Goal: Find specific page/section: Find specific page/section

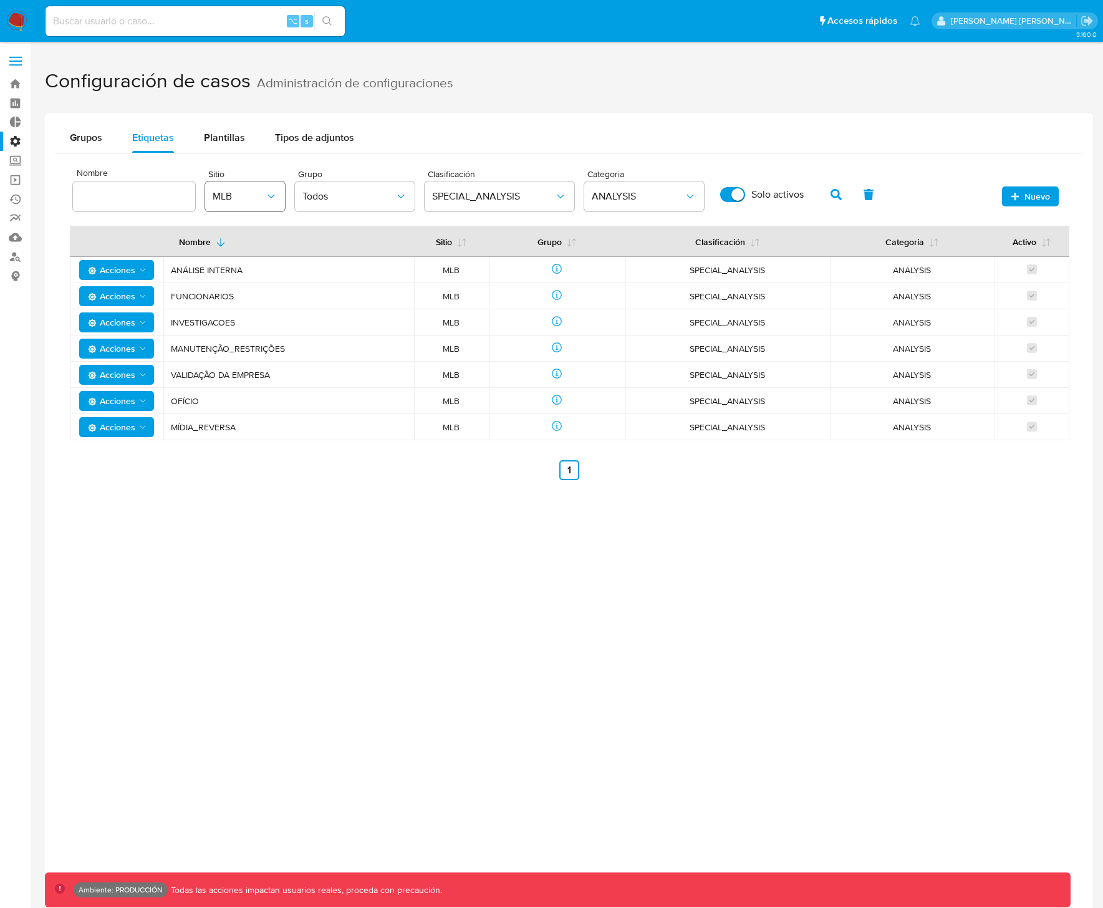
click at [248, 198] on span "MLB" at bounding box center [239, 196] width 52 height 12
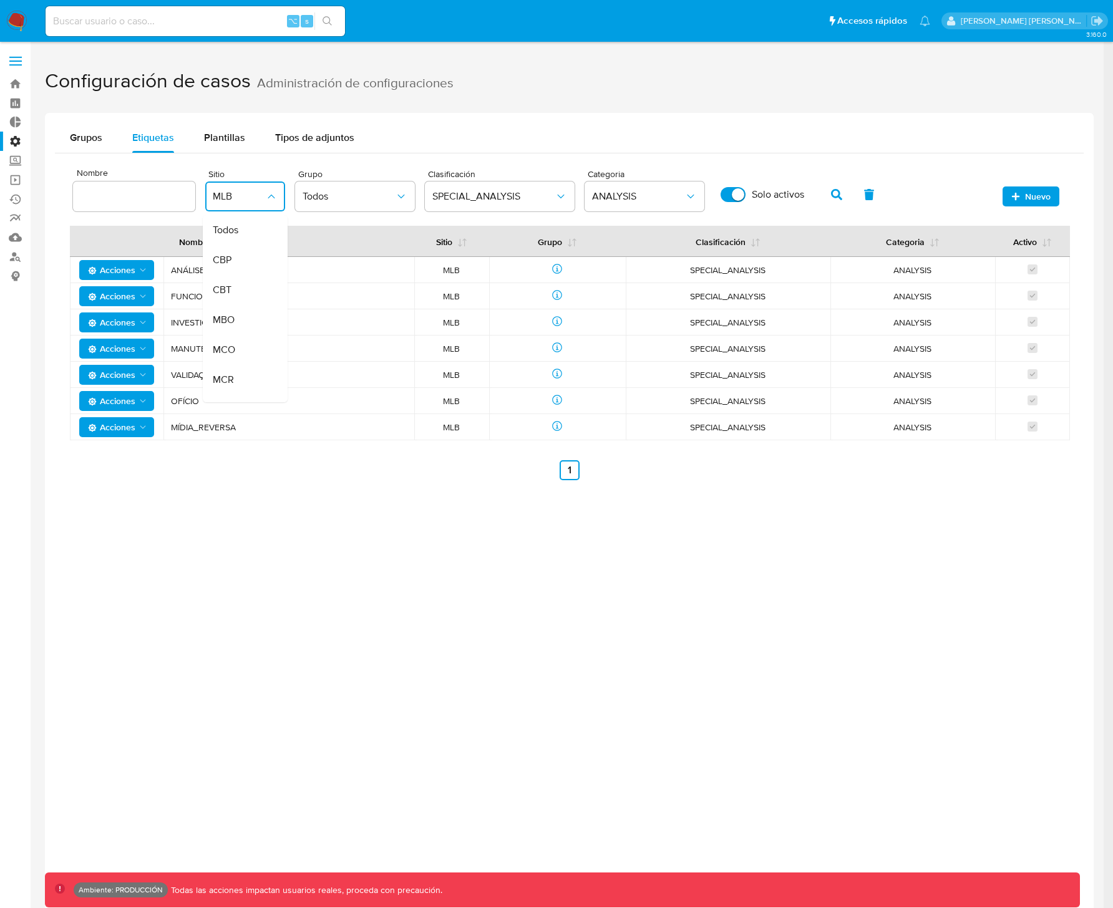
scroll to position [251, 0]
click at [231, 272] on div "MLA" at bounding box center [241, 279] width 57 height 30
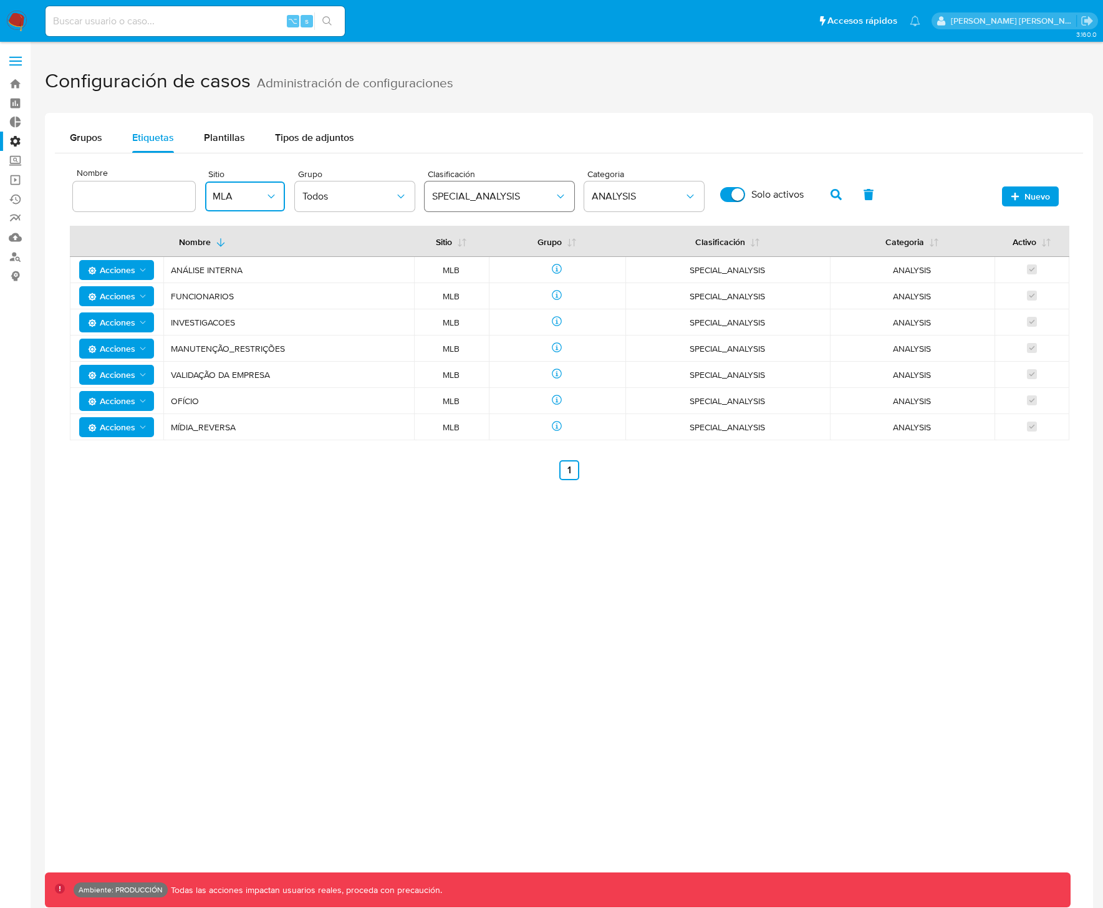
click at [493, 204] on button "SPECIAL_ANALYSIS" at bounding box center [500, 197] width 150 height 30
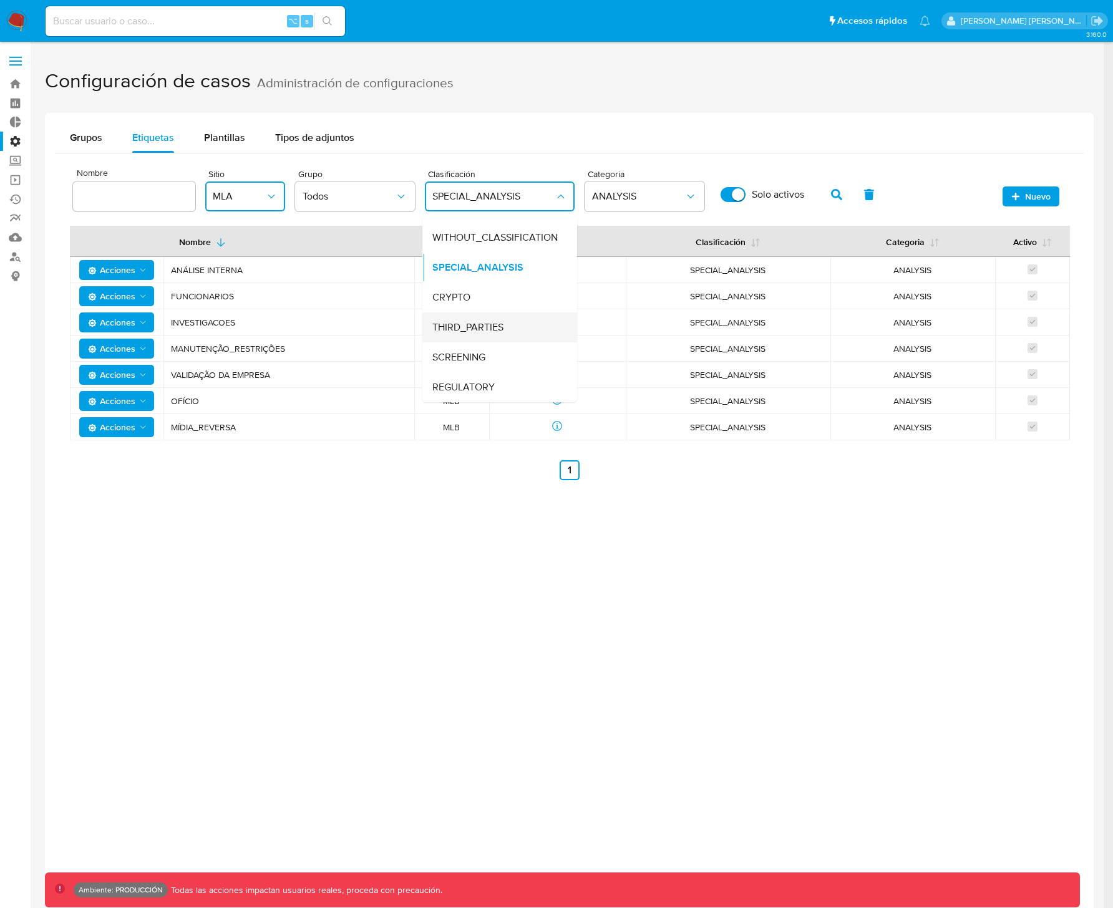
scroll to position [0, 0]
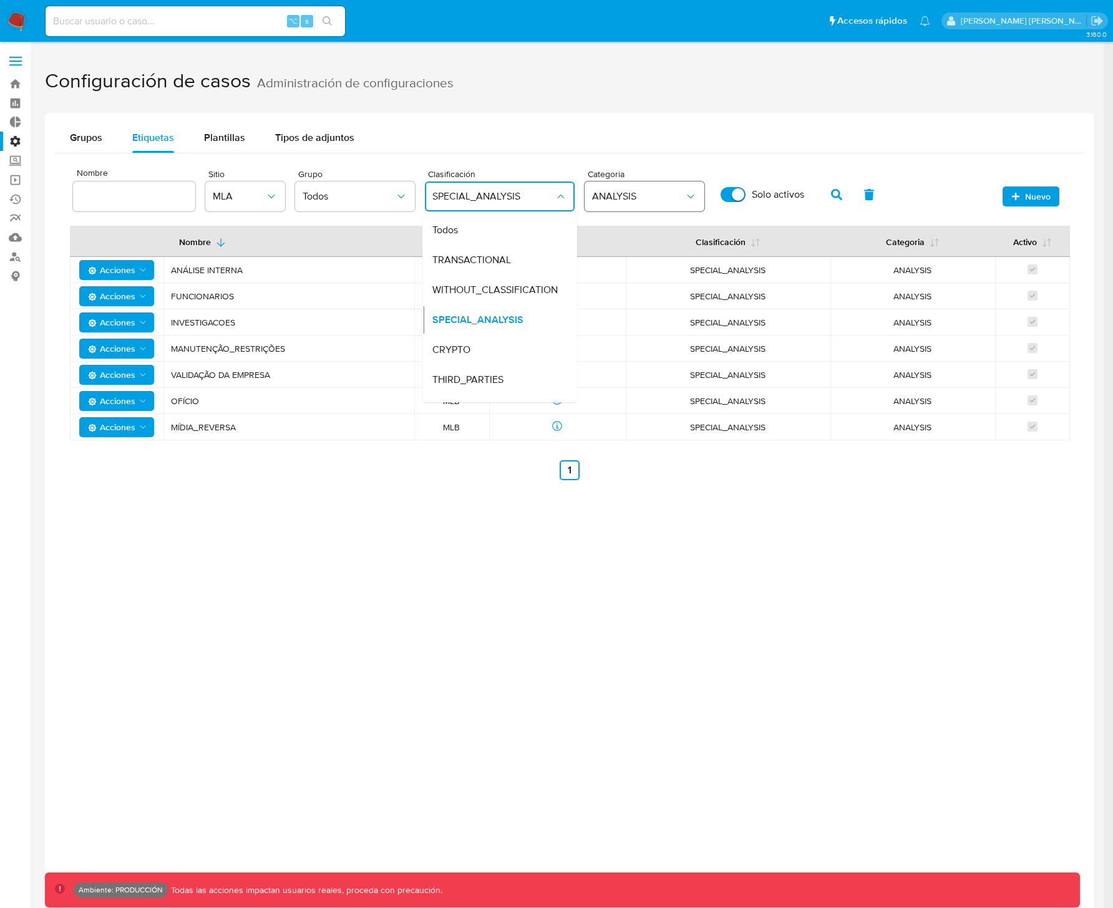
click at [657, 199] on span "ANALYSIS" at bounding box center [638, 196] width 92 height 12
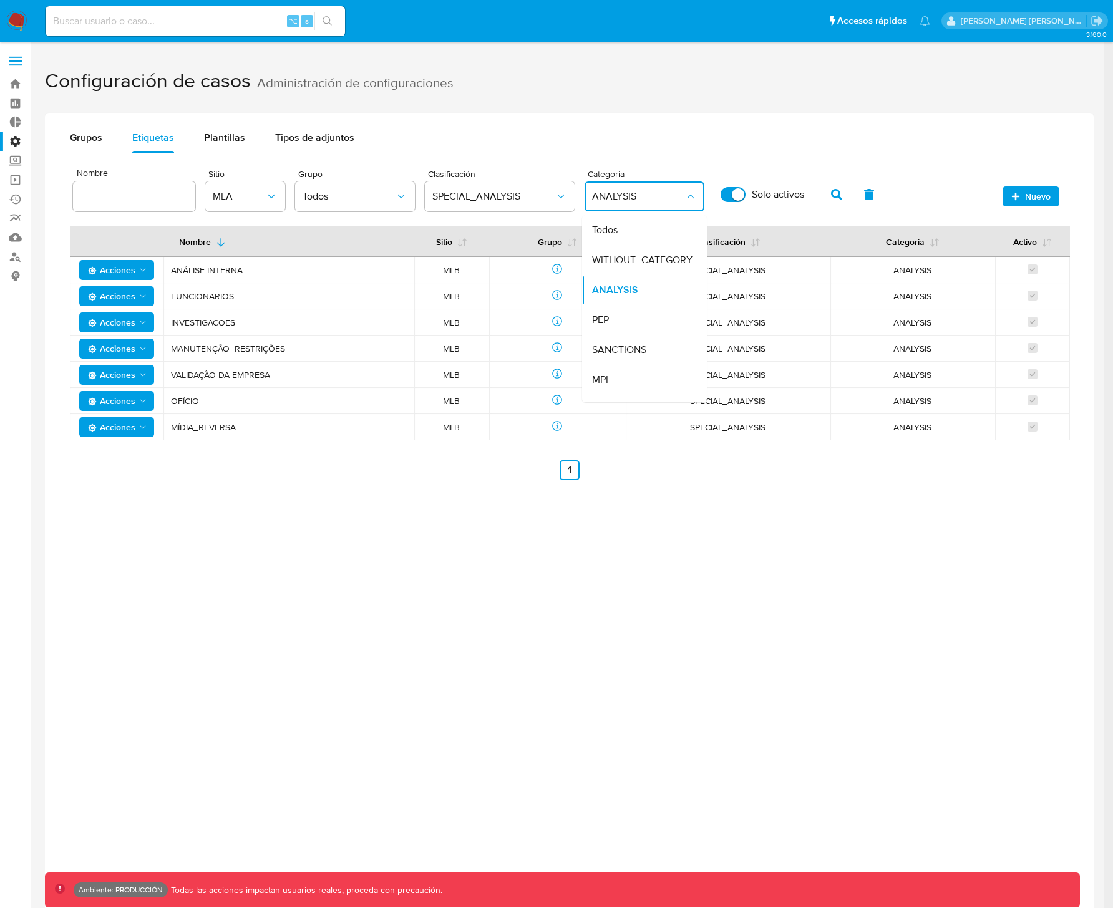
scroll to position [82, 0]
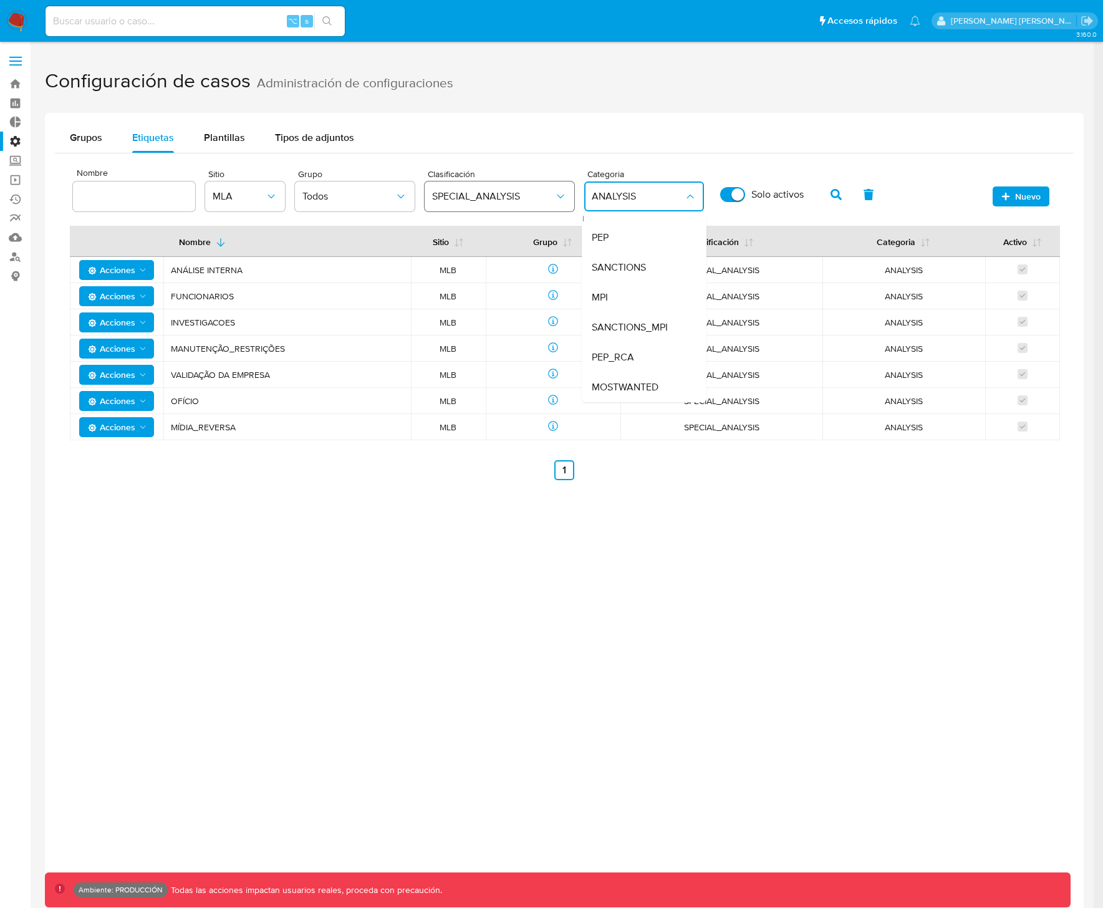
click at [513, 201] on span "SPECIAL_ANALYSIS" at bounding box center [493, 196] width 122 height 12
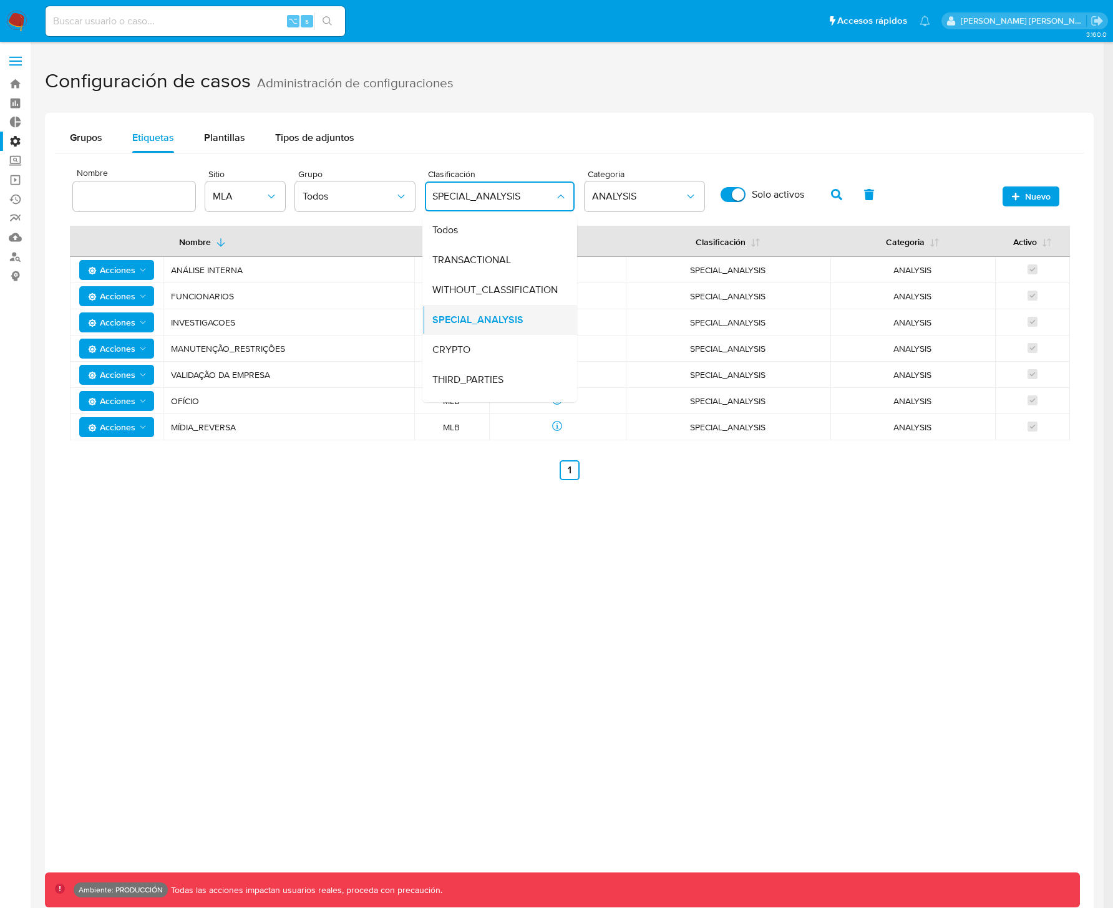
click at [500, 319] on span "SPECIAL_ANALYSIS" at bounding box center [477, 320] width 91 height 12
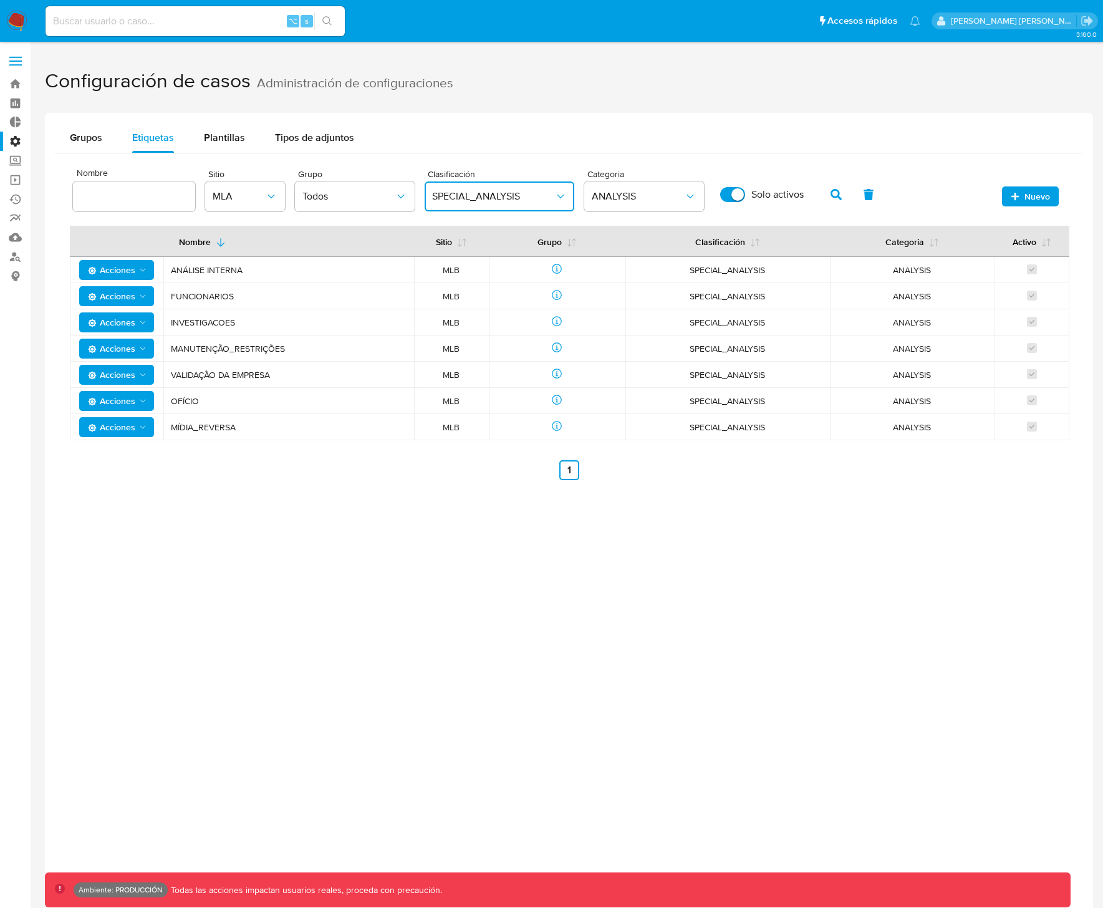
click at [516, 206] on button "SPECIAL_ANALYSIS" at bounding box center [500, 197] width 150 height 30
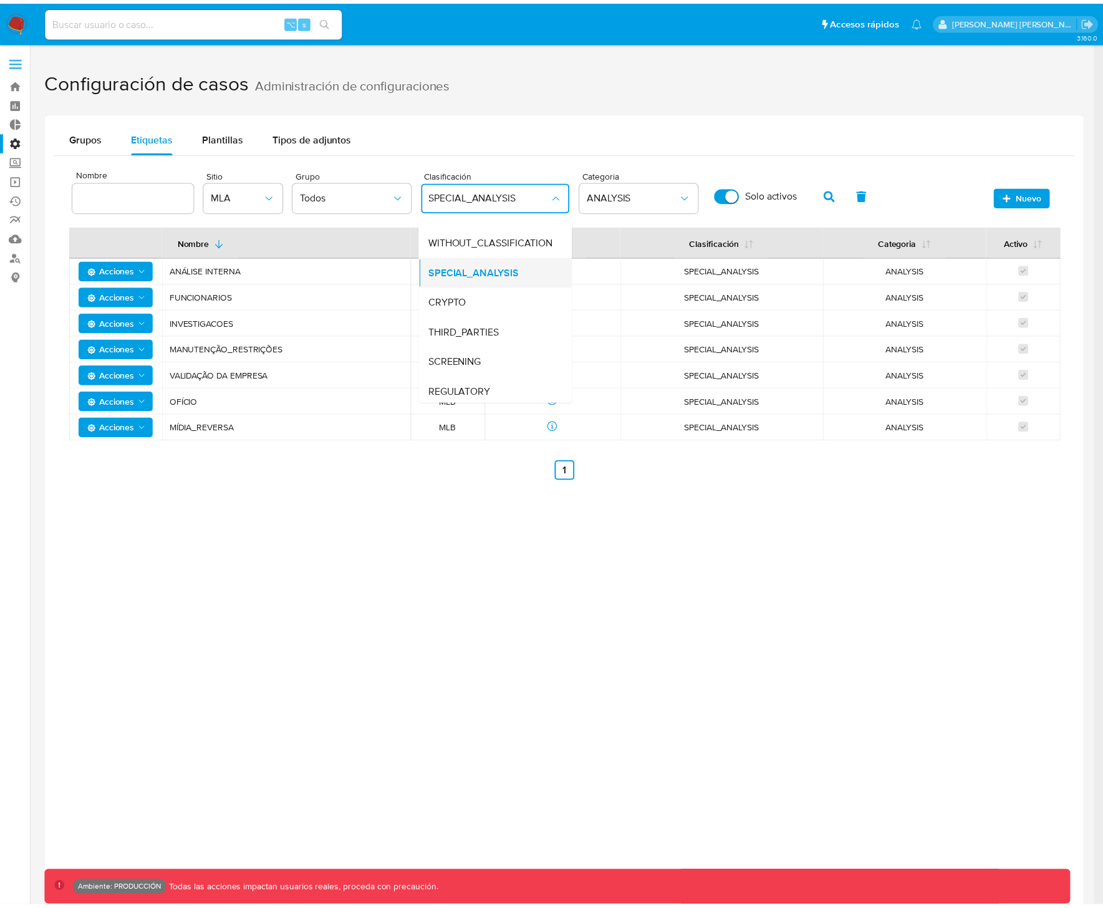
scroll to position [52, 0]
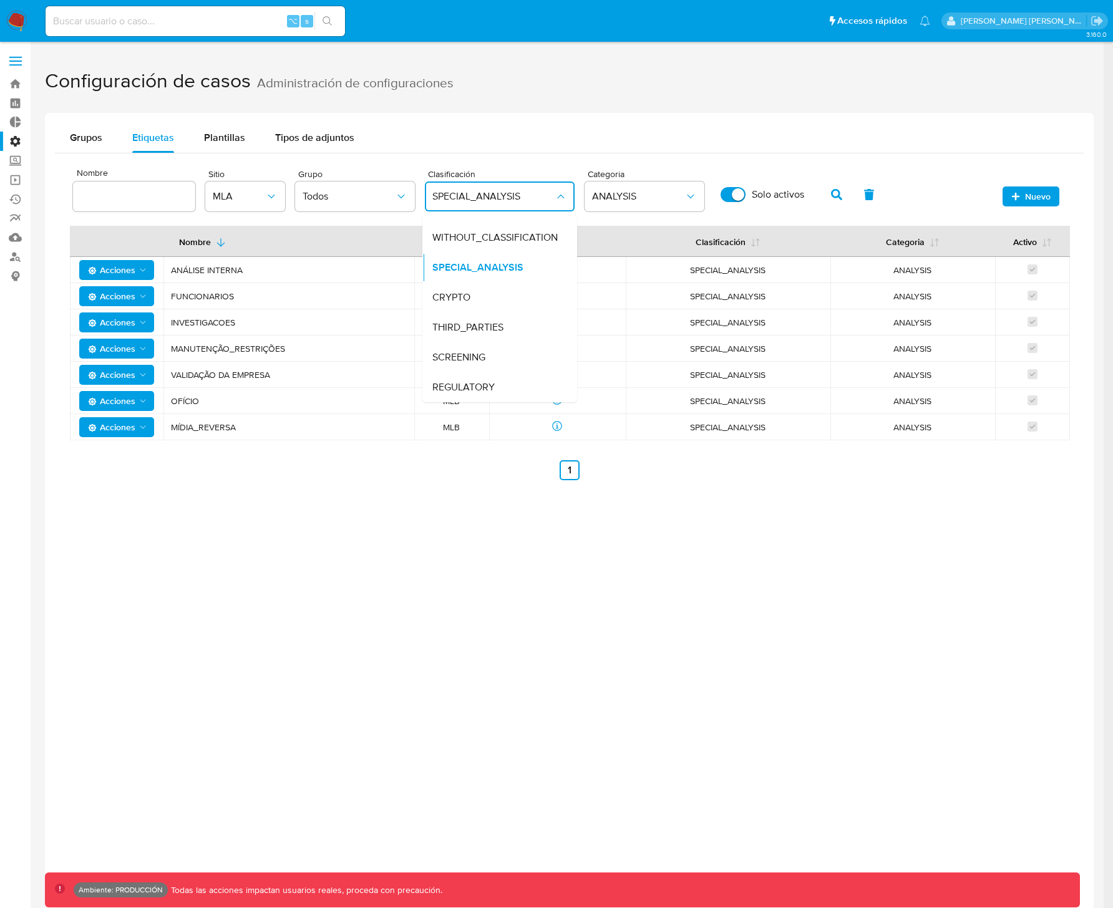
click at [802, 383] on td "SPECIAL_ANALYSIS" at bounding box center [728, 375] width 205 height 26
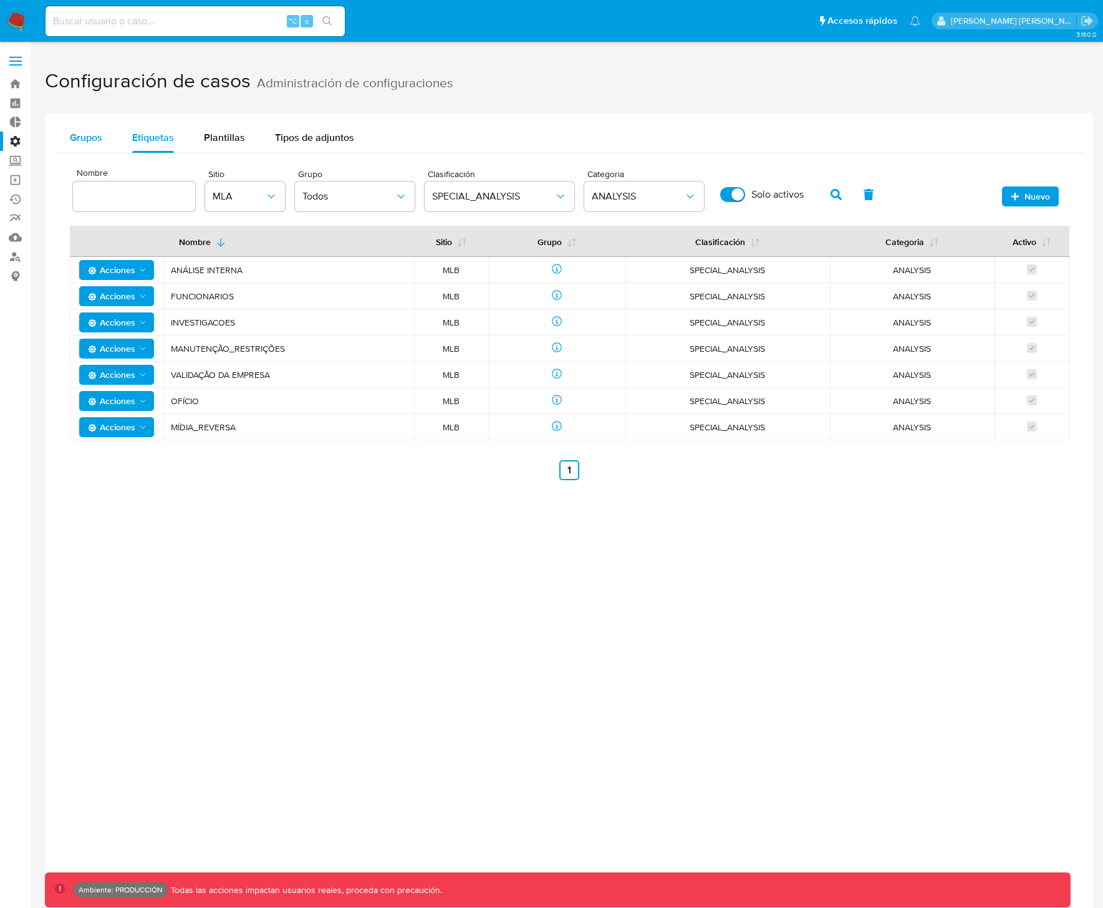
click at [84, 134] on span "Grupos" at bounding box center [86, 137] width 32 height 14
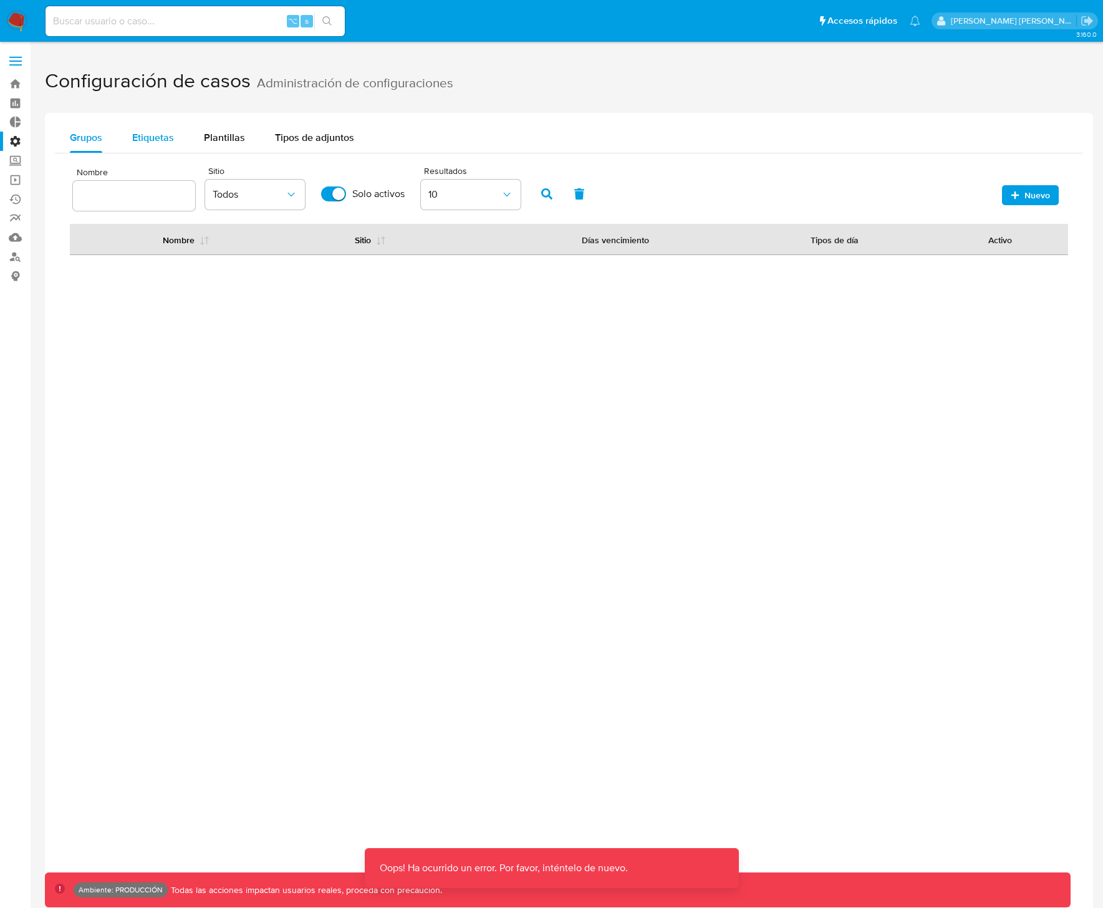
click at [157, 135] on span "Etiquetas" at bounding box center [153, 137] width 42 height 14
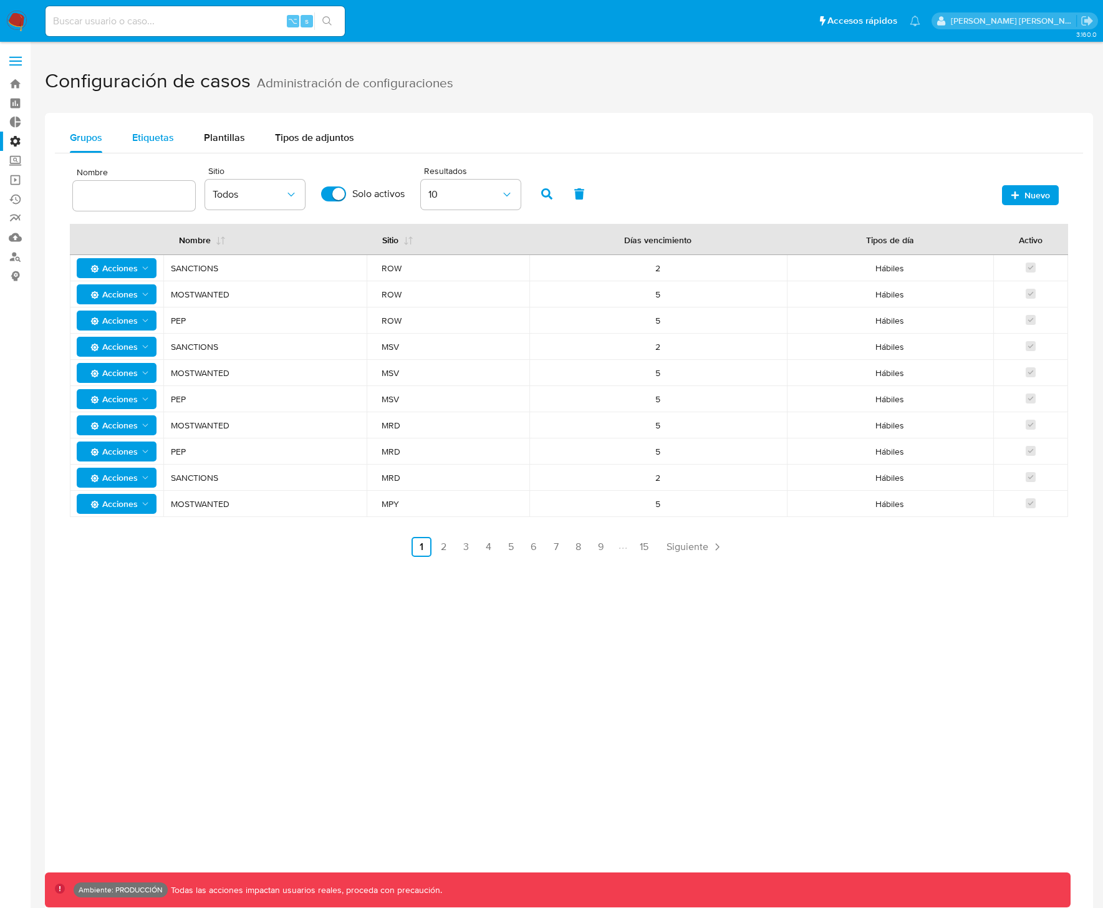
click at [163, 150] on div "Etiquetas" at bounding box center [153, 138] width 42 height 30
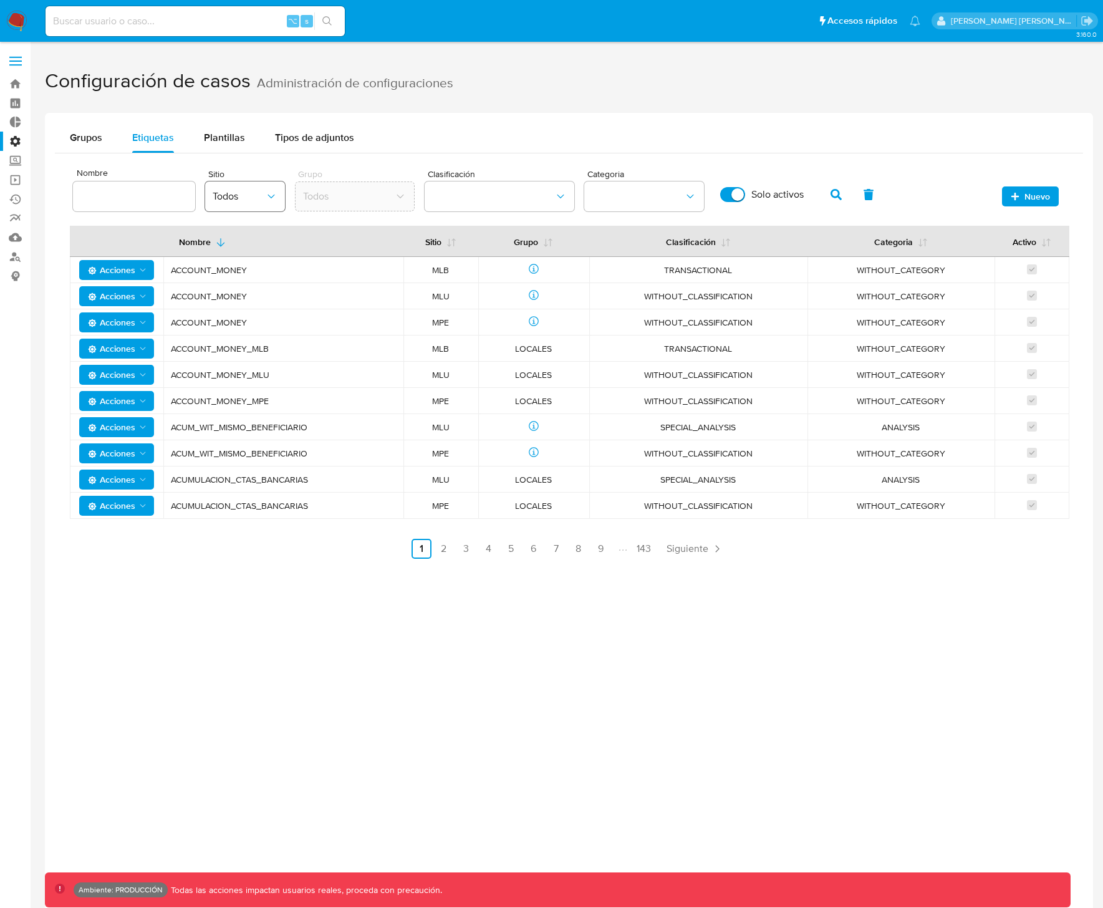
click at [240, 196] on span "Todos" at bounding box center [239, 196] width 52 height 12
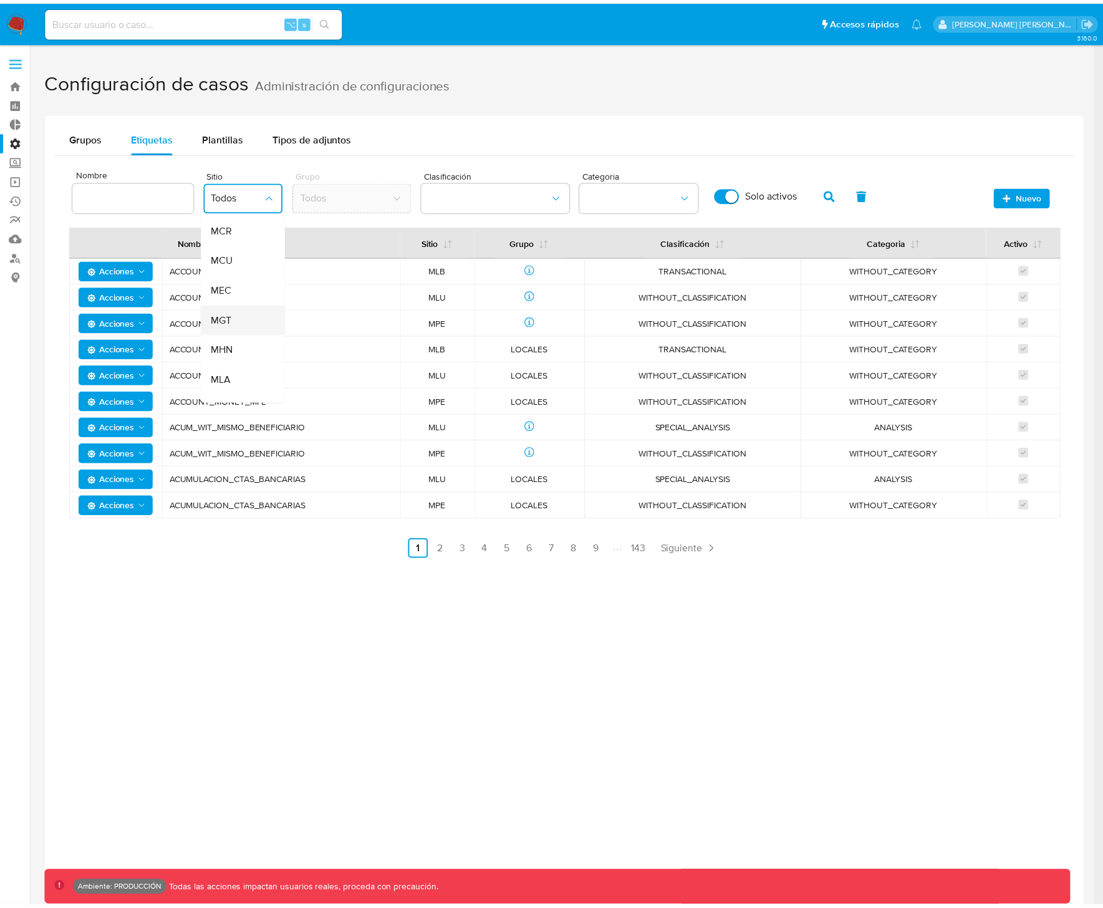
scroll to position [167, 0]
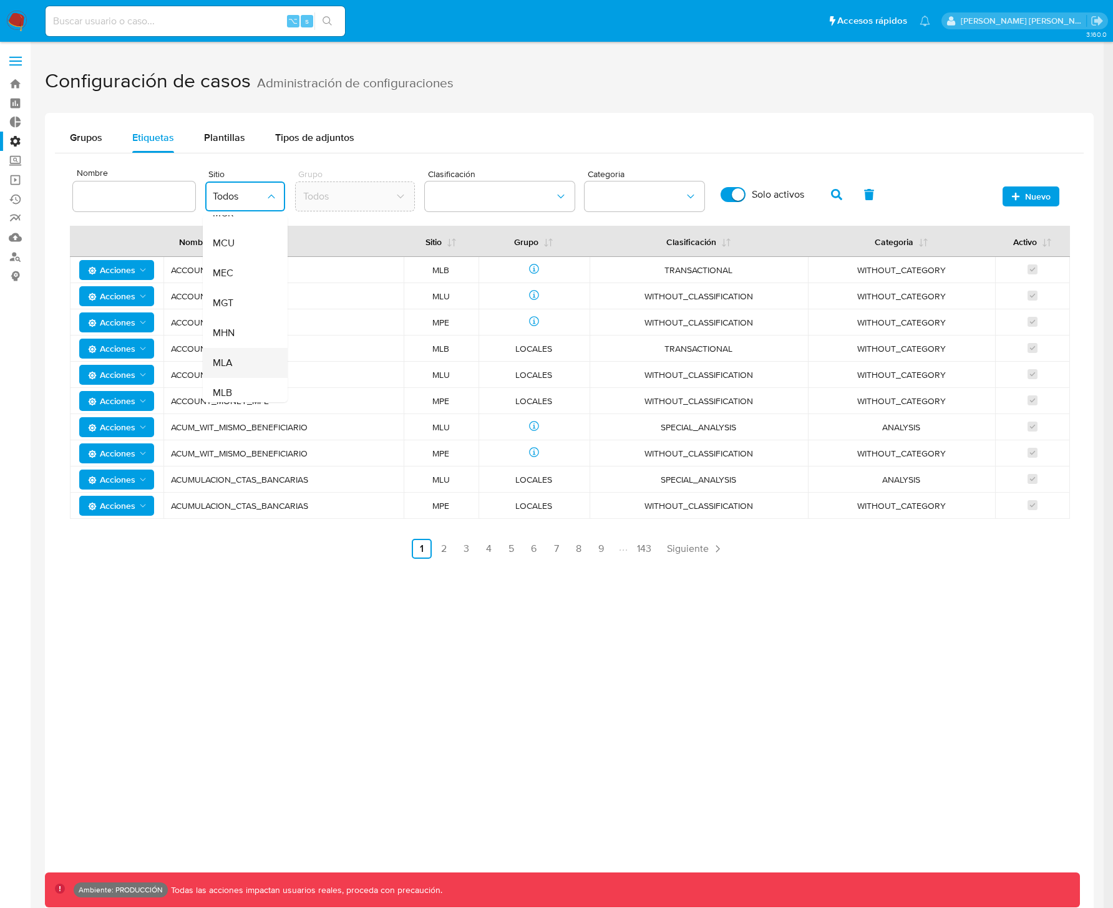
click at [238, 359] on div "MLA" at bounding box center [241, 363] width 57 height 30
